Goal: Transaction & Acquisition: Purchase product/service

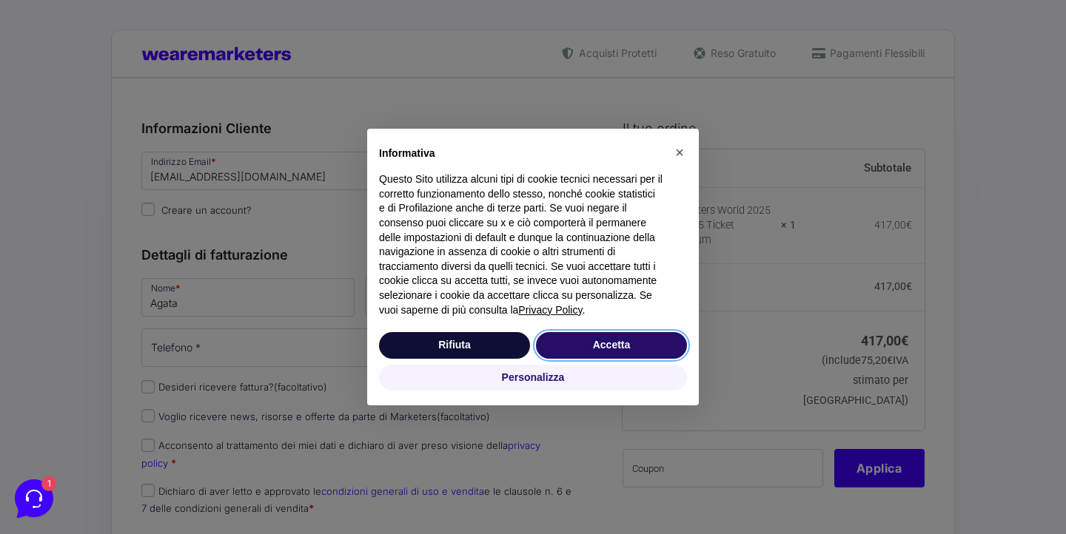
click at [585, 349] on button "Accetta" at bounding box center [611, 345] width 151 height 27
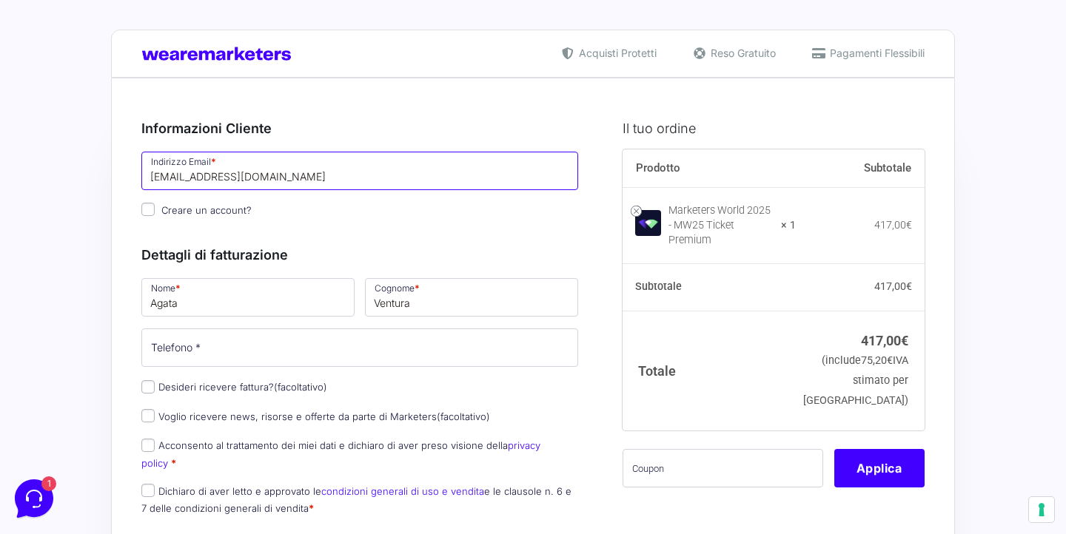
drag, startPoint x: 379, startPoint y: 180, endPoint x: 156, endPoint y: 179, distance: 222.7
click at [156, 179] on input "a.ventura@kalemanafestival.it" at bounding box center [359, 171] width 437 height 38
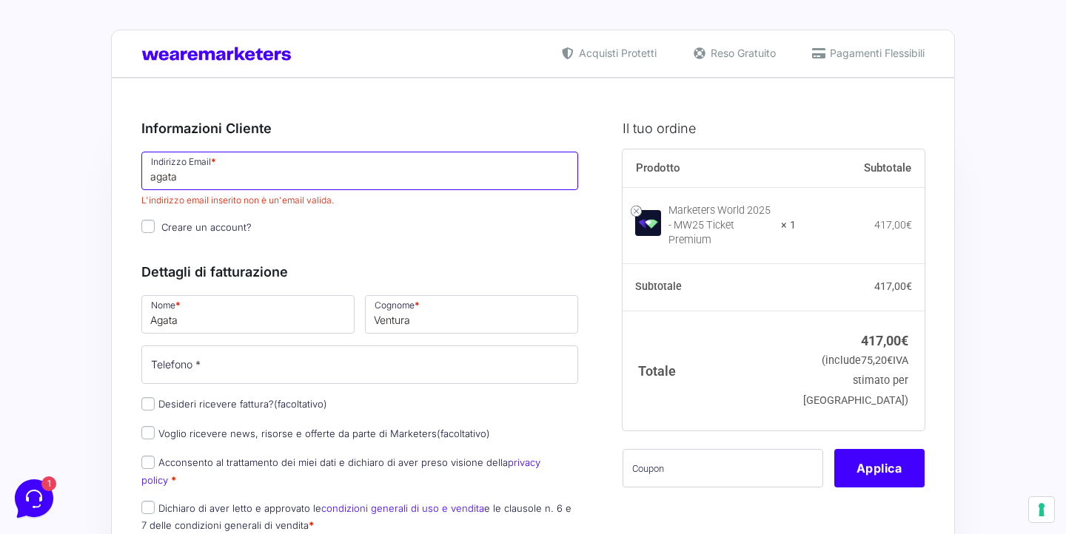
type input "[EMAIL_ADDRESS][DOMAIN_NAME]"
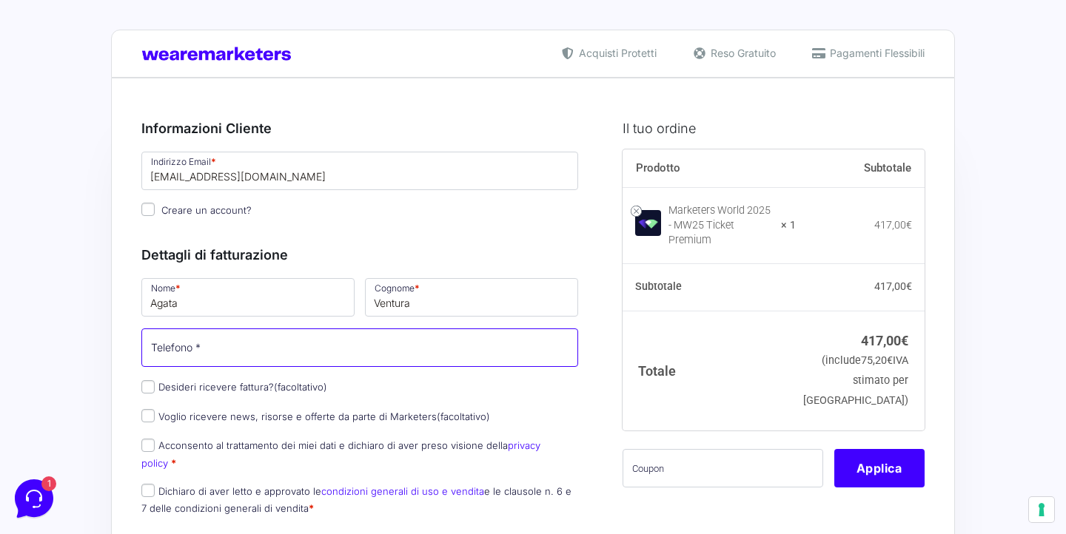
click at [295, 359] on input "Telefono *" at bounding box center [359, 348] width 437 height 38
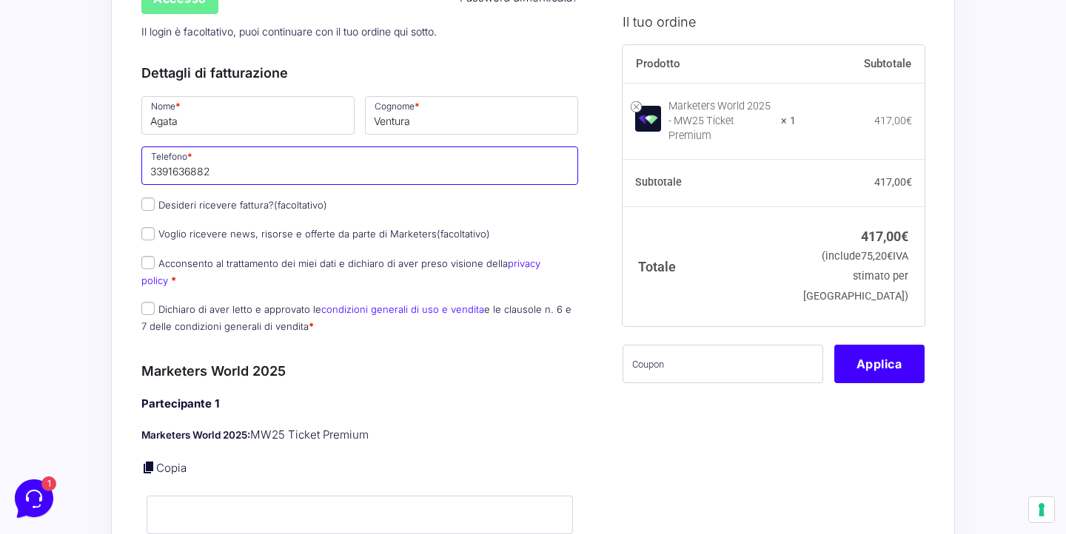
scroll to position [289, 0]
type input "3391636882"
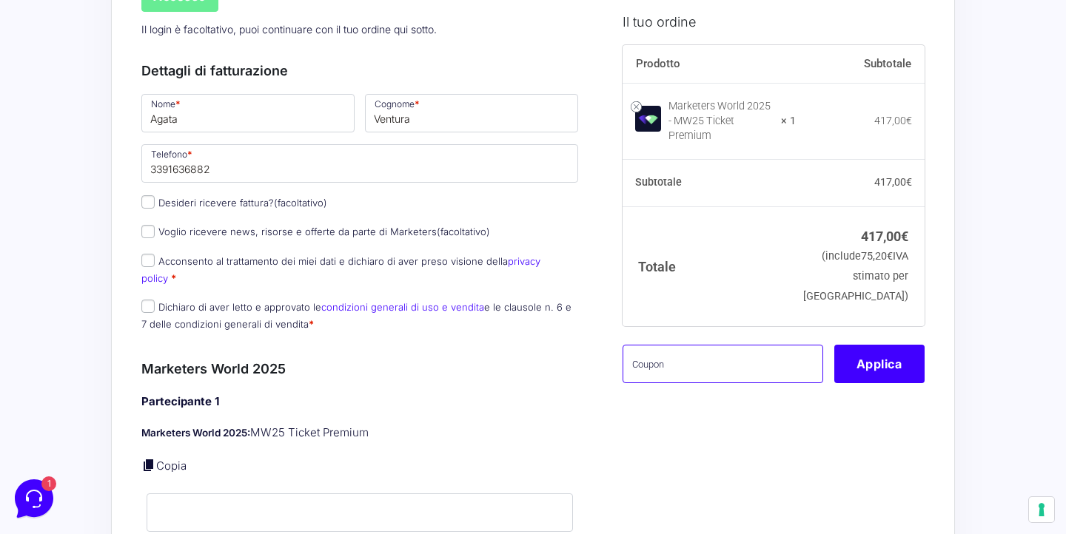
click at [679, 367] on input "text" at bounding box center [722, 363] width 201 height 38
paste input "MRK100OFFMWTEST"
type input "MRK100OFFMWTEST"
click at [873, 349] on button "Applica" at bounding box center [879, 363] width 90 height 38
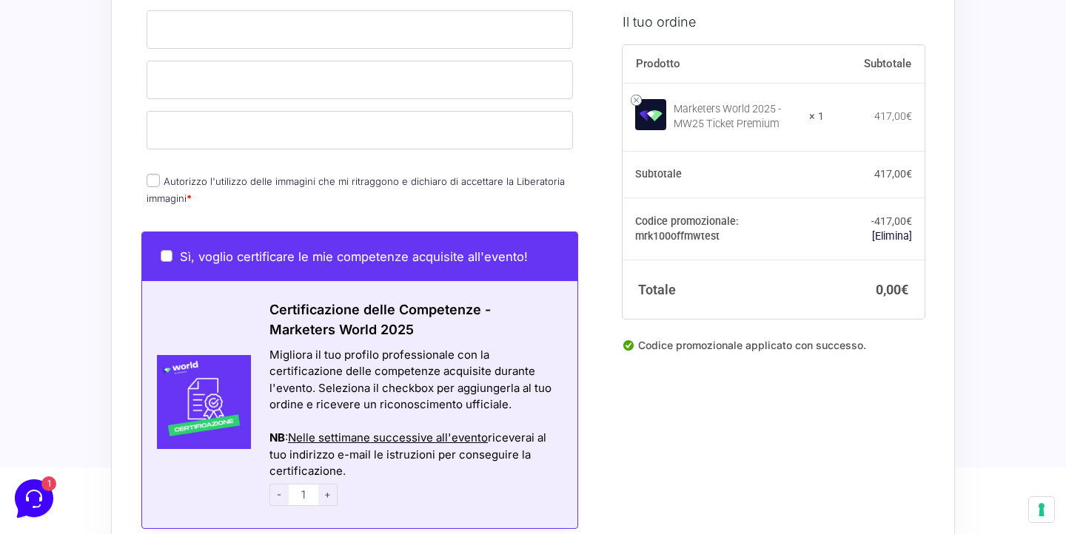
scroll to position [774, 0]
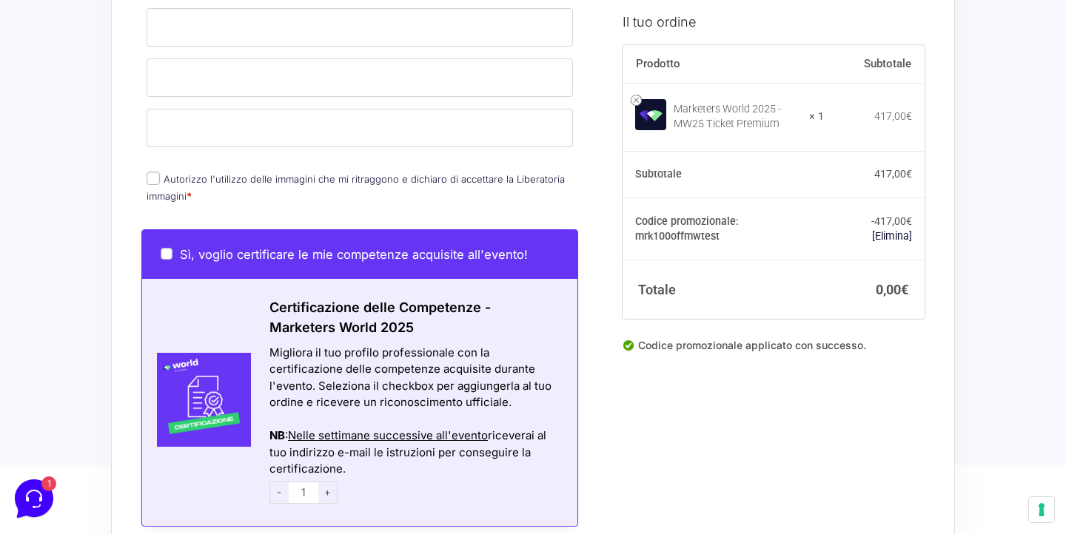
click at [154, 172] on input "Autorizzo l'utilizzo delle immagini che mi ritraggono e dichiaro di accettare l…" at bounding box center [153, 178] width 13 height 13
checkbox input "true"
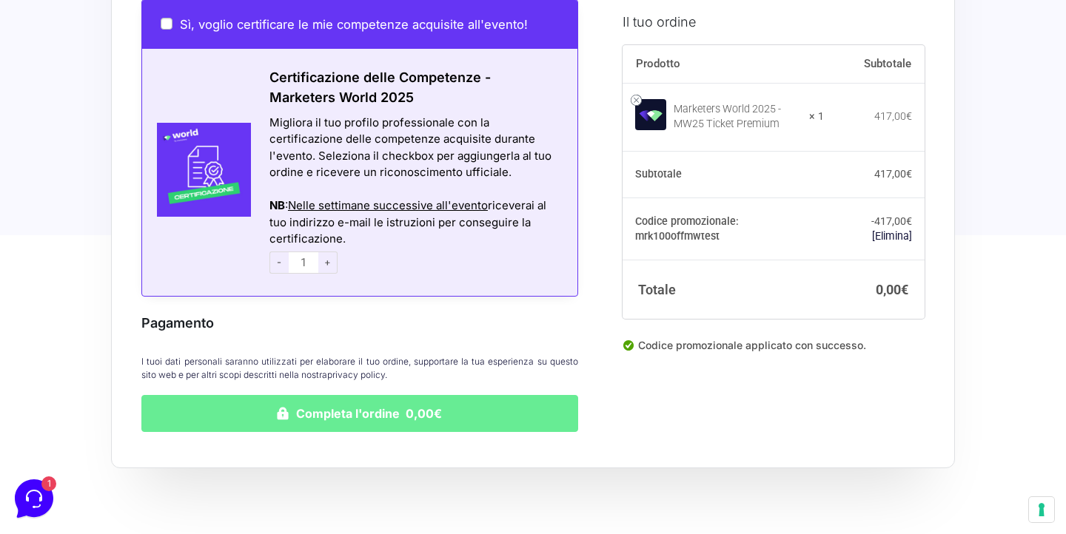
scroll to position [1032, 0]
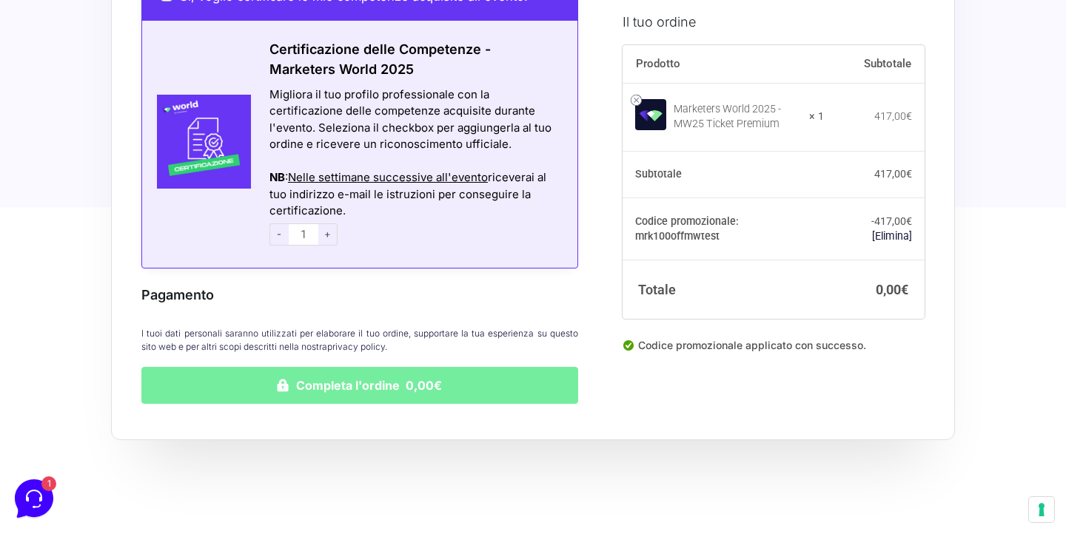
click at [363, 375] on button "Completa l'ordine 0,00€" at bounding box center [359, 385] width 437 height 37
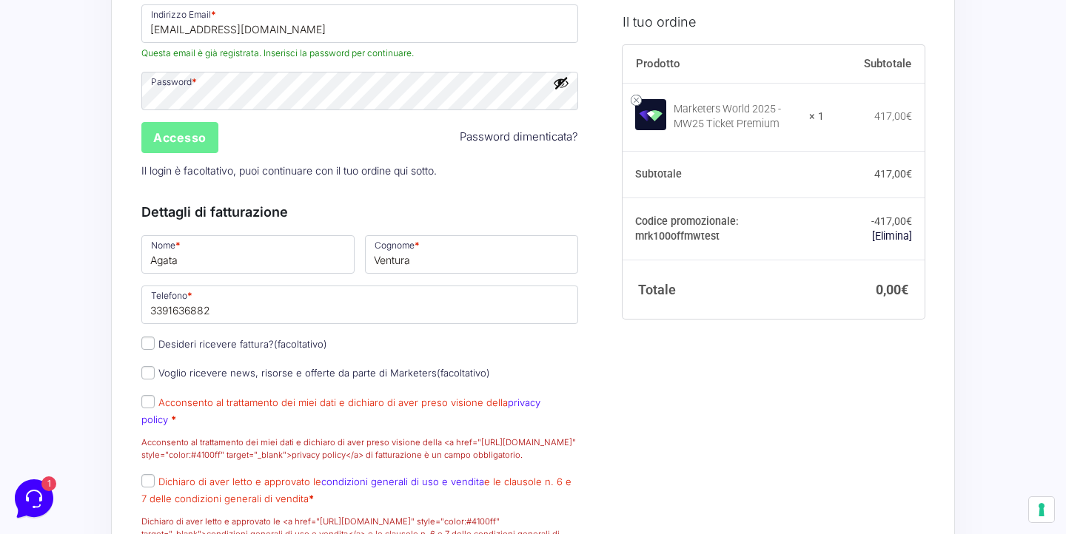
scroll to position [538, 0]
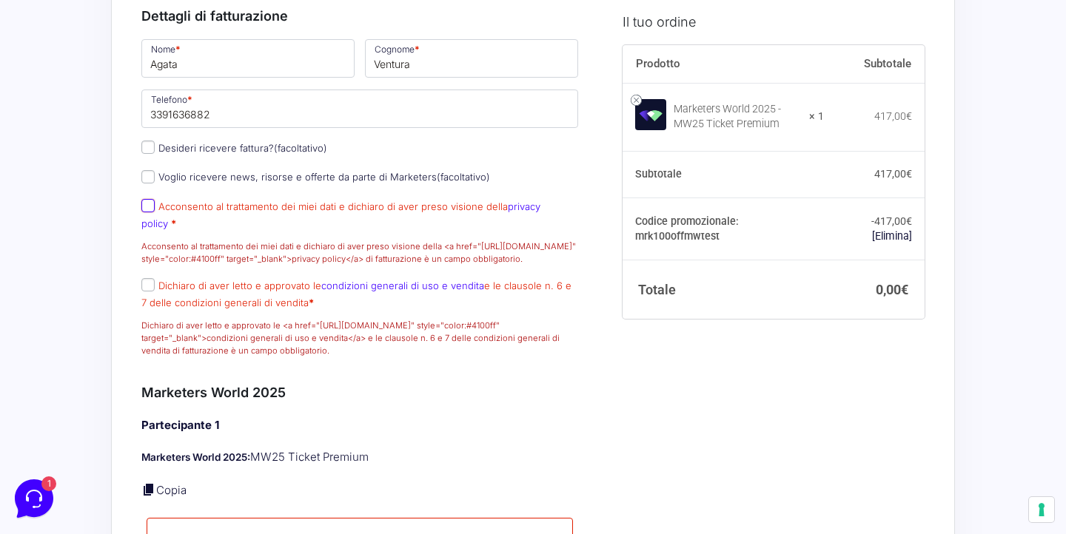
click at [151, 212] on input "Acconsento al trattamento dei miei dati e dichiaro di aver preso visione della …" at bounding box center [147, 205] width 13 height 13
checkbox input "true"
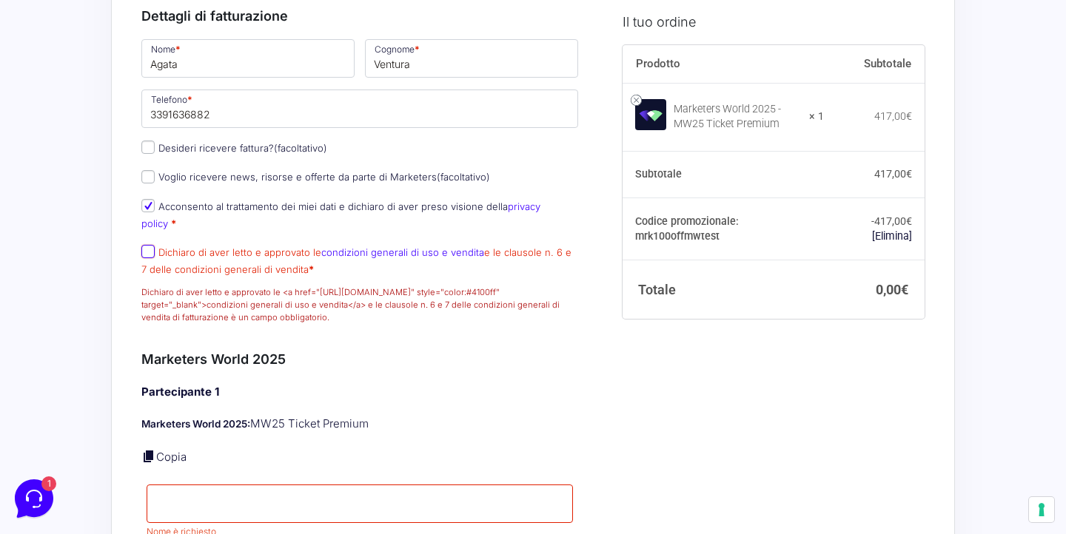
click at [151, 254] on input "Dichiaro di aver letto e approvato le condizioni generali di uso e vendita e le…" at bounding box center [147, 251] width 13 height 13
checkbox input "true"
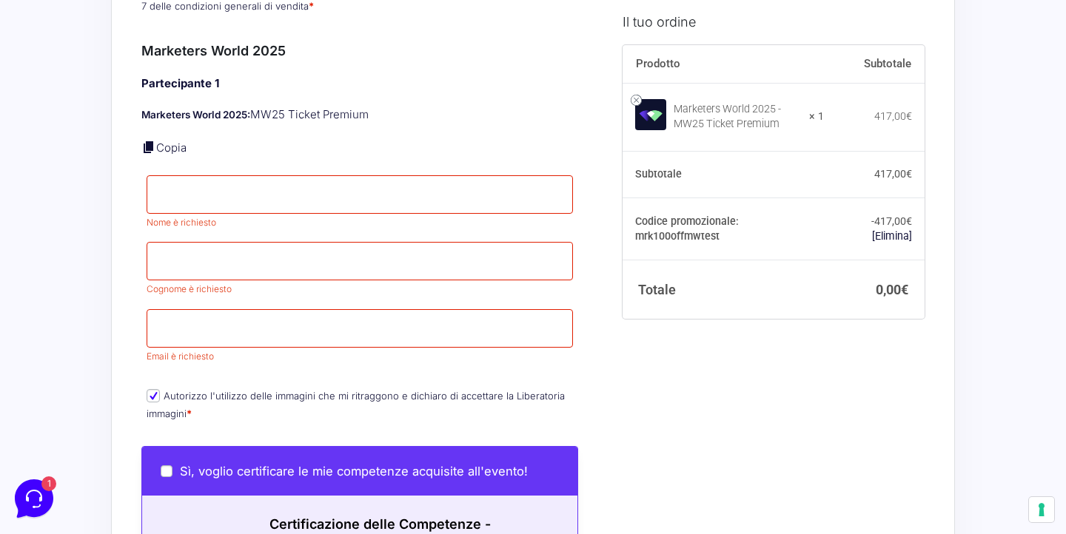
scroll to position [802, 0]
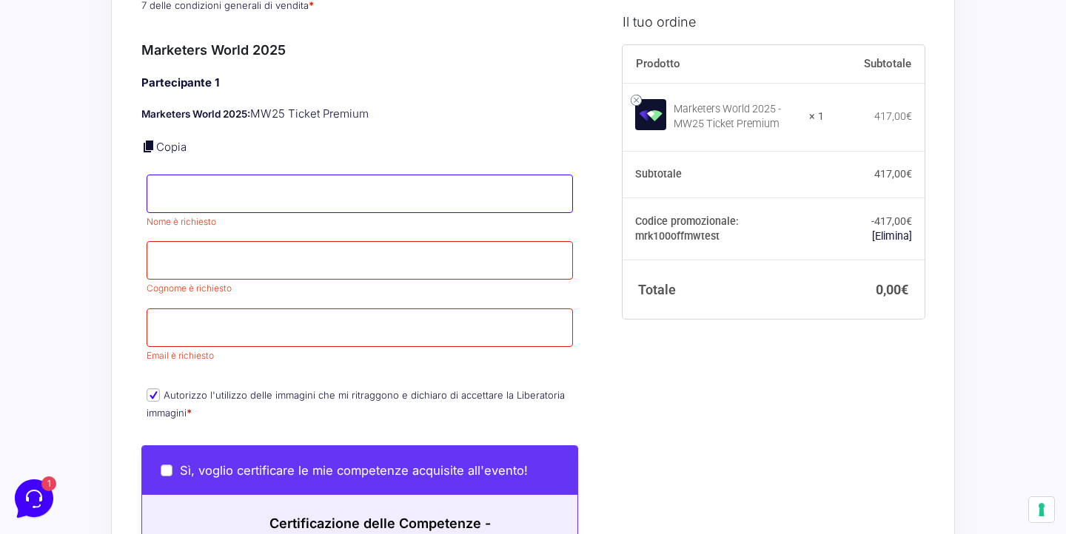
click at [263, 199] on input "Nome *" at bounding box center [360, 194] width 426 height 38
type input "agata"
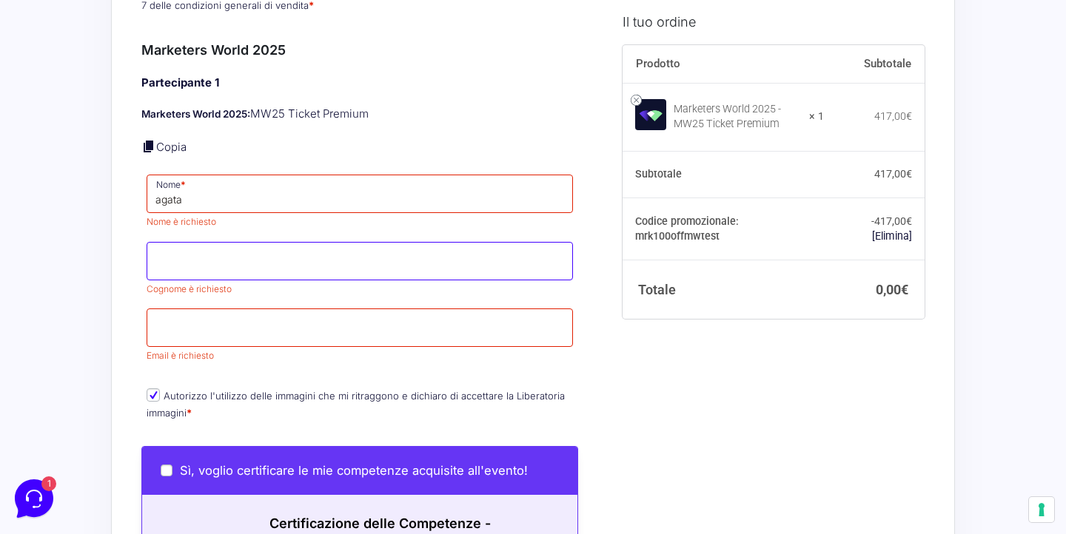
click at [273, 263] on input "Cognome *" at bounding box center [360, 261] width 426 height 38
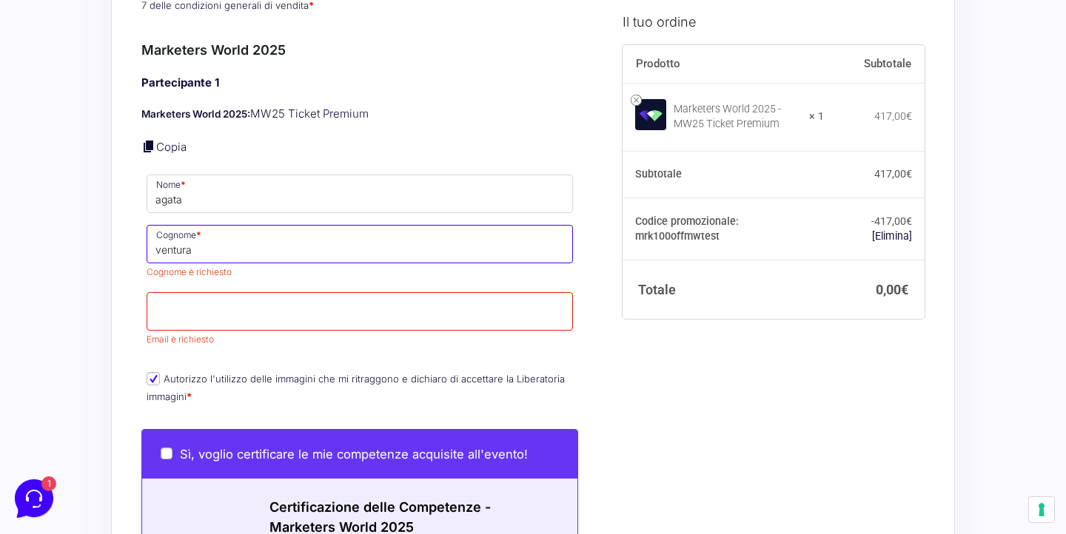
type input "ventura"
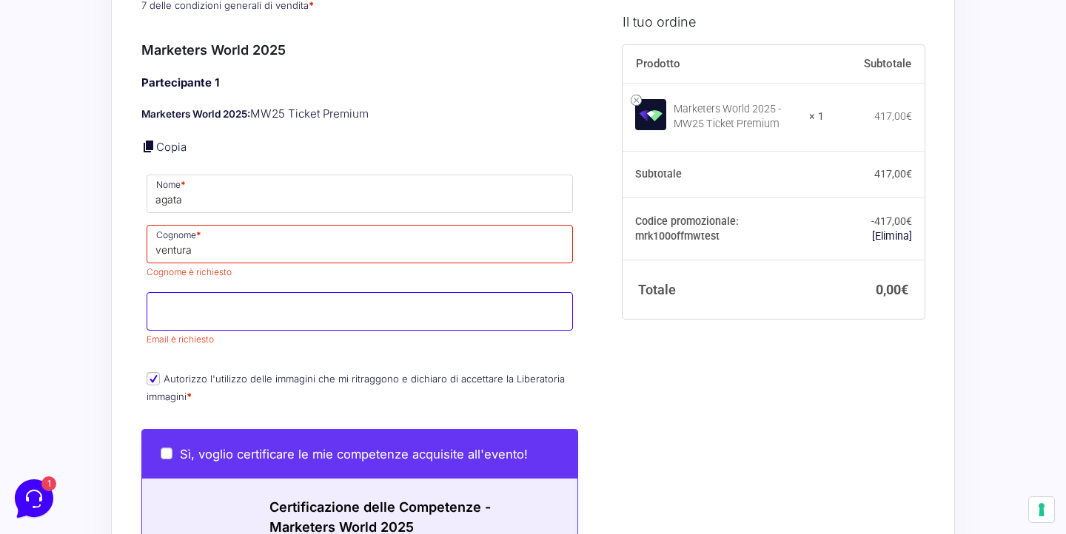
click at [271, 311] on input "Email *" at bounding box center [360, 311] width 426 height 38
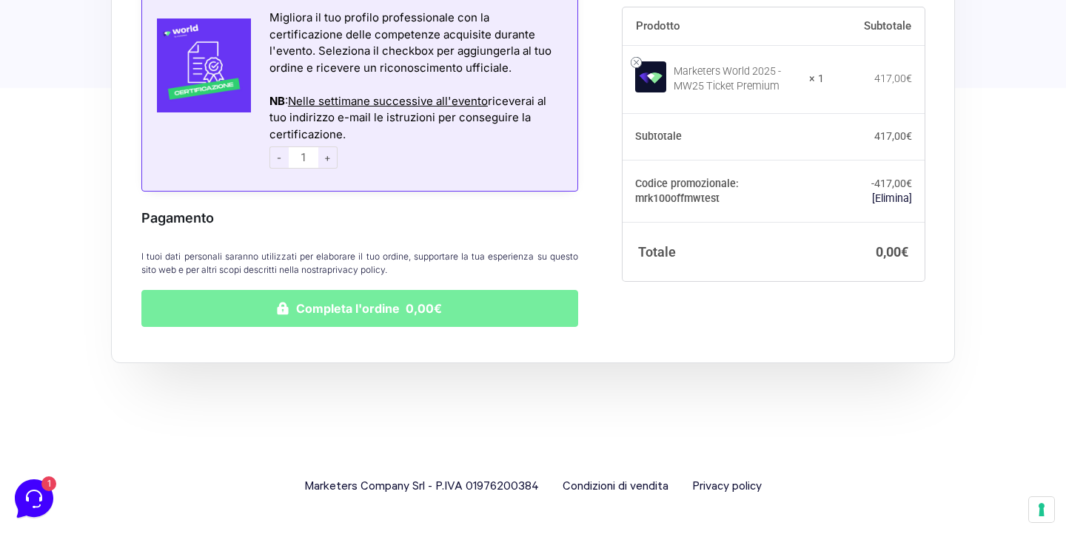
type input "[EMAIL_ADDRESS][DOMAIN_NAME]"
click at [229, 300] on button "Completa l'ordine 0,00€" at bounding box center [359, 308] width 437 height 37
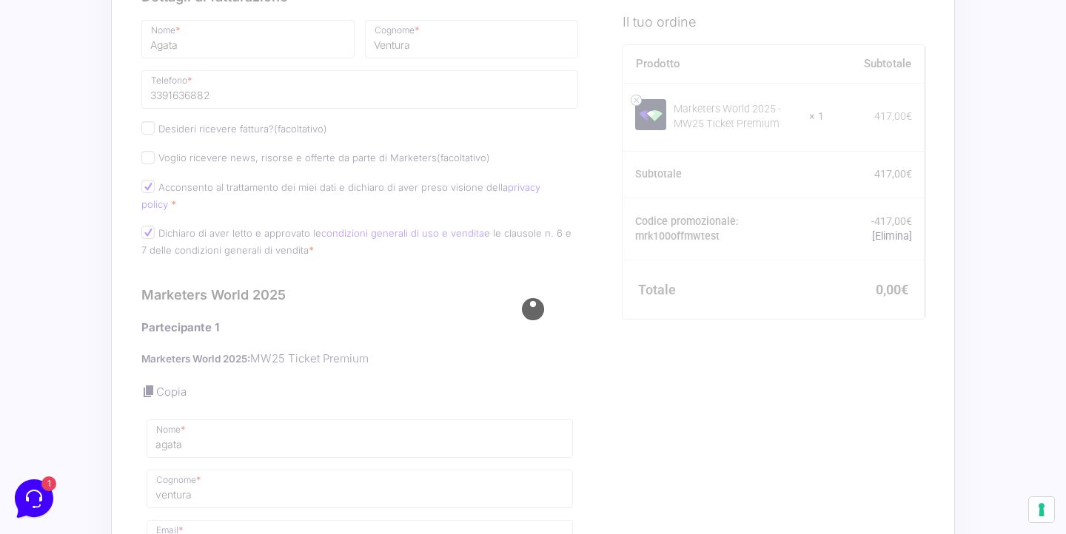
scroll to position [525, 0]
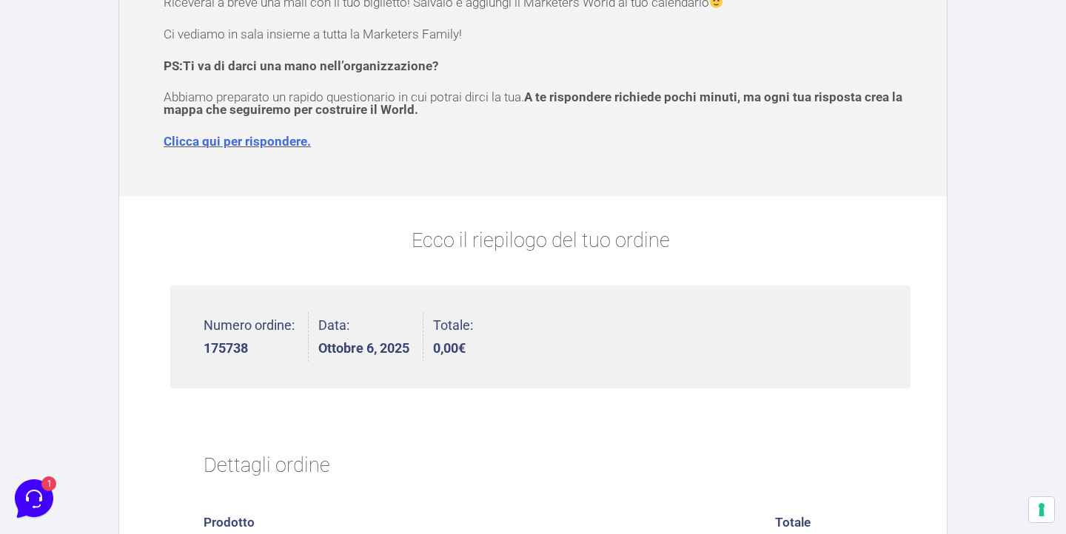
scroll to position [184, 0]
